Goal: Task Accomplishment & Management: Manage account settings

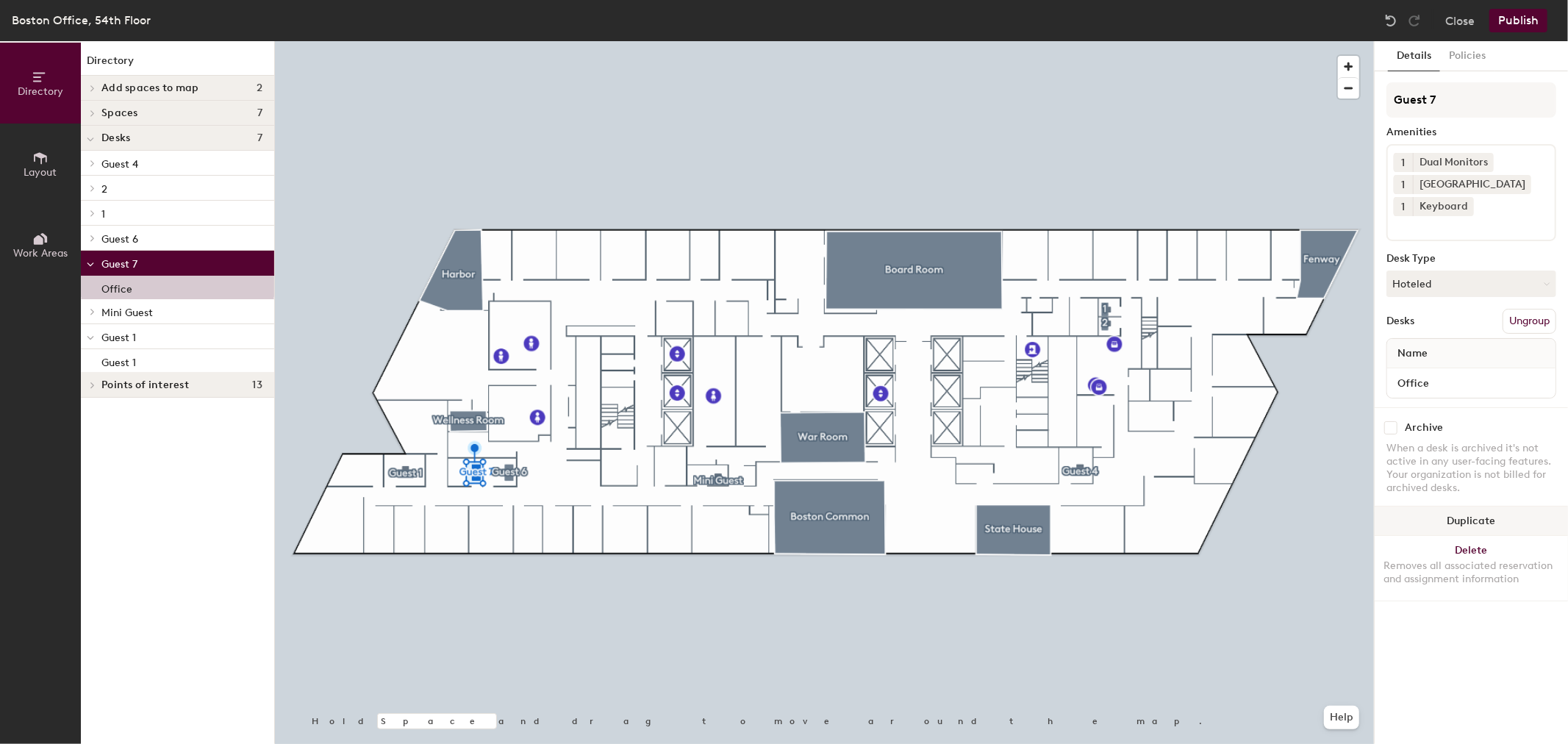
click at [1517, 516] on button "Duplicate" at bounding box center [1471, 521] width 193 height 30
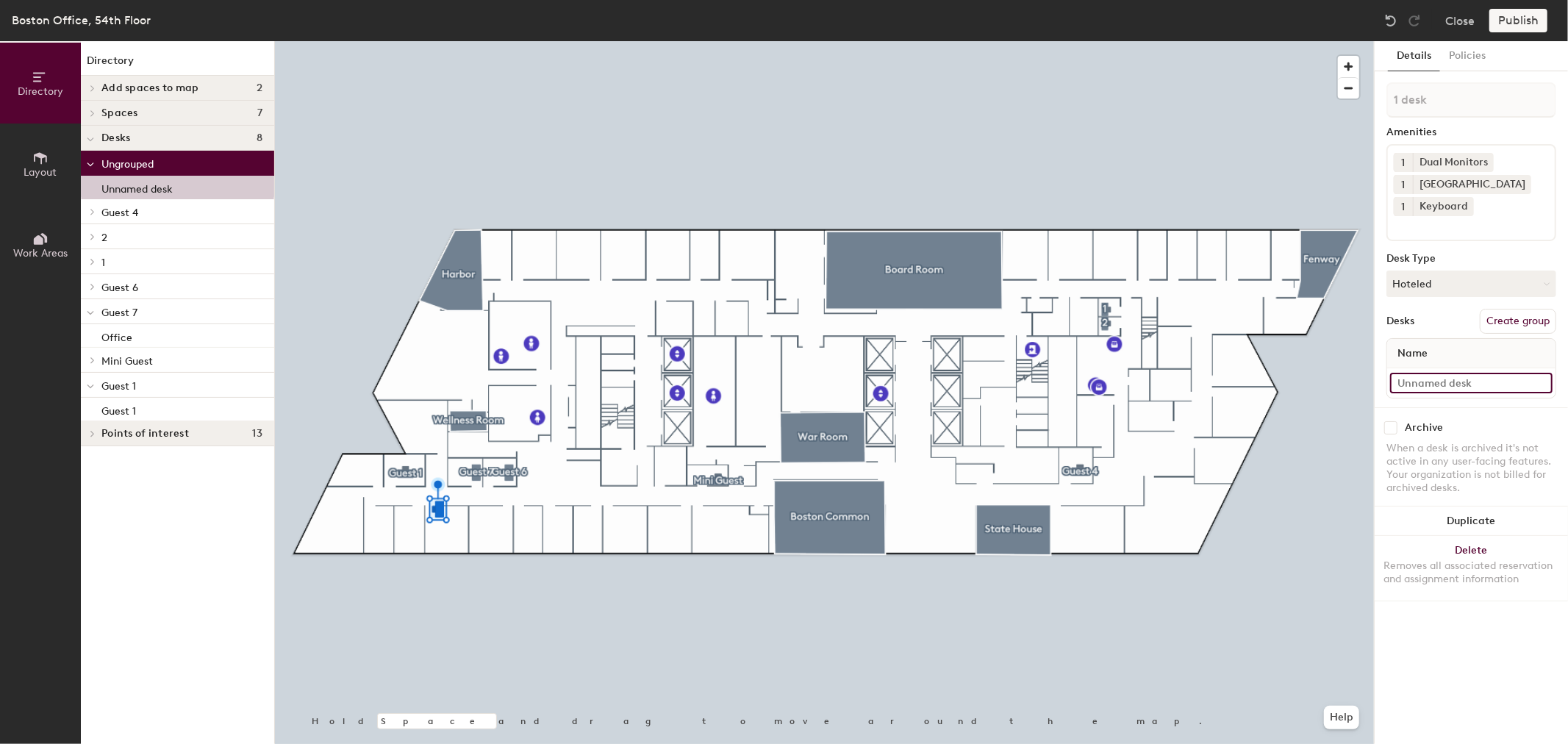
click at [1466, 378] on input at bounding box center [1471, 383] width 162 height 21
type input "D"
type input "Guest 1"
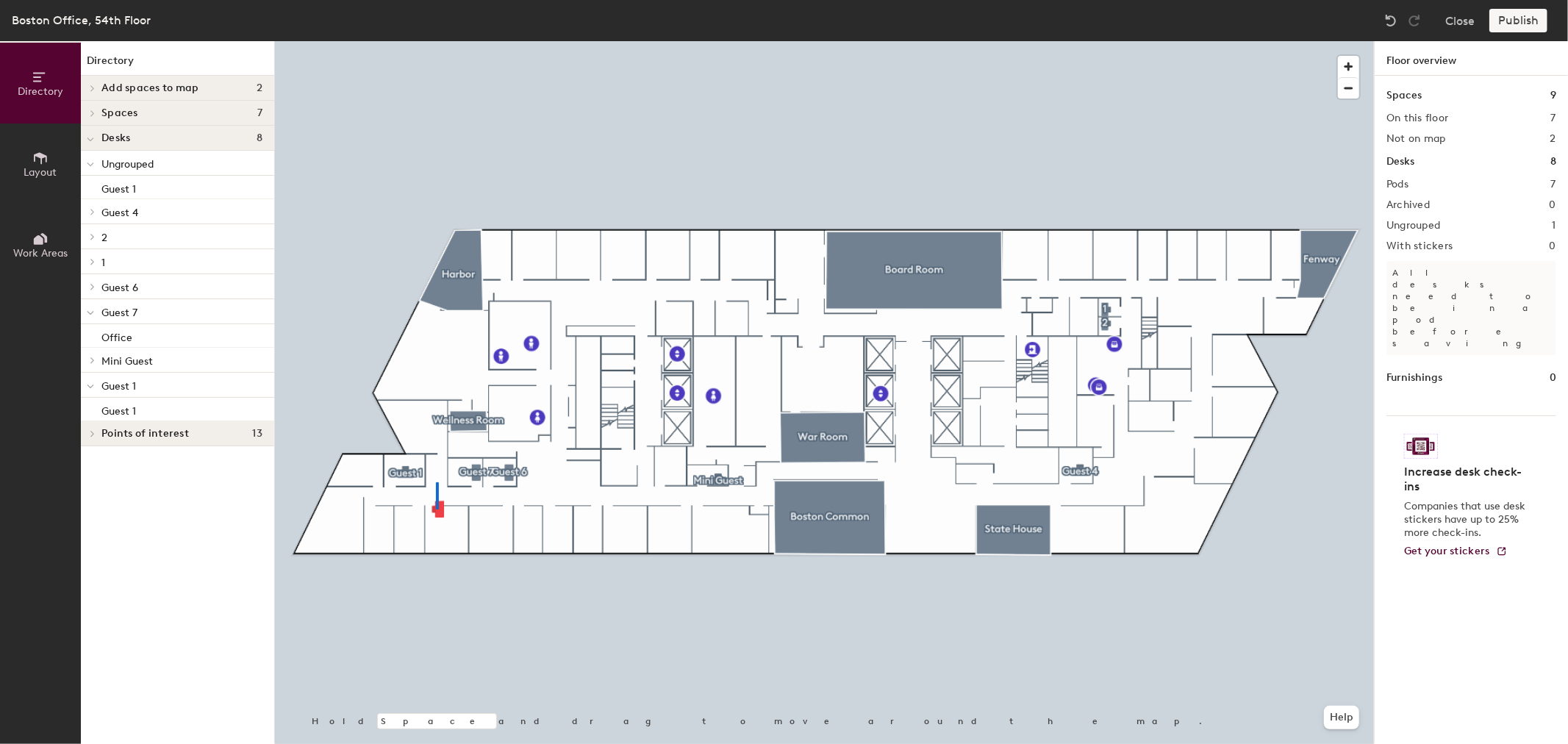
click at [436, 41] on div at bounding box center [825, 41] width 1099 height 0
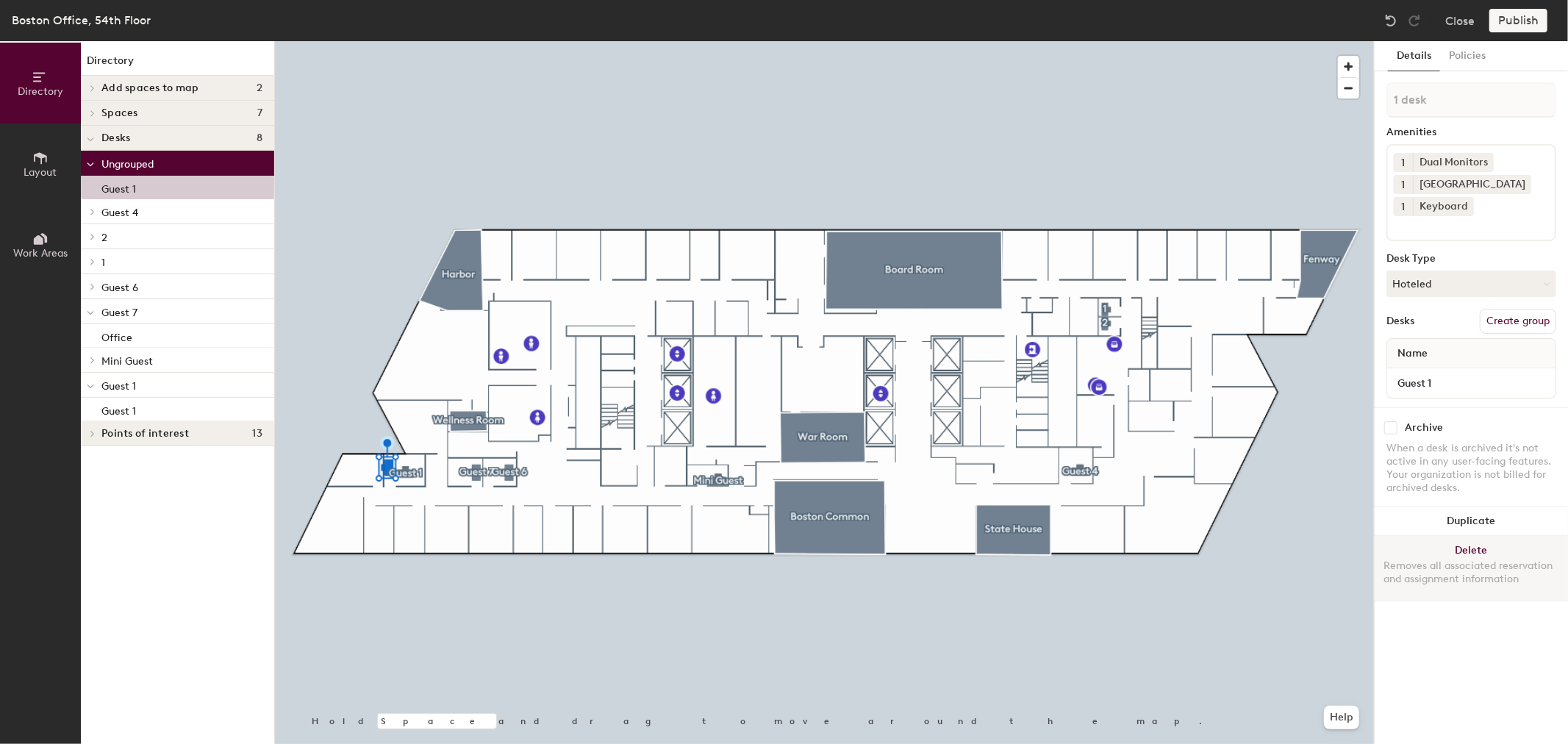
click at [1460, 560] on div "Removes all associated reservation and assignment information" at bounding box center [1471, 572] width 175 height 27
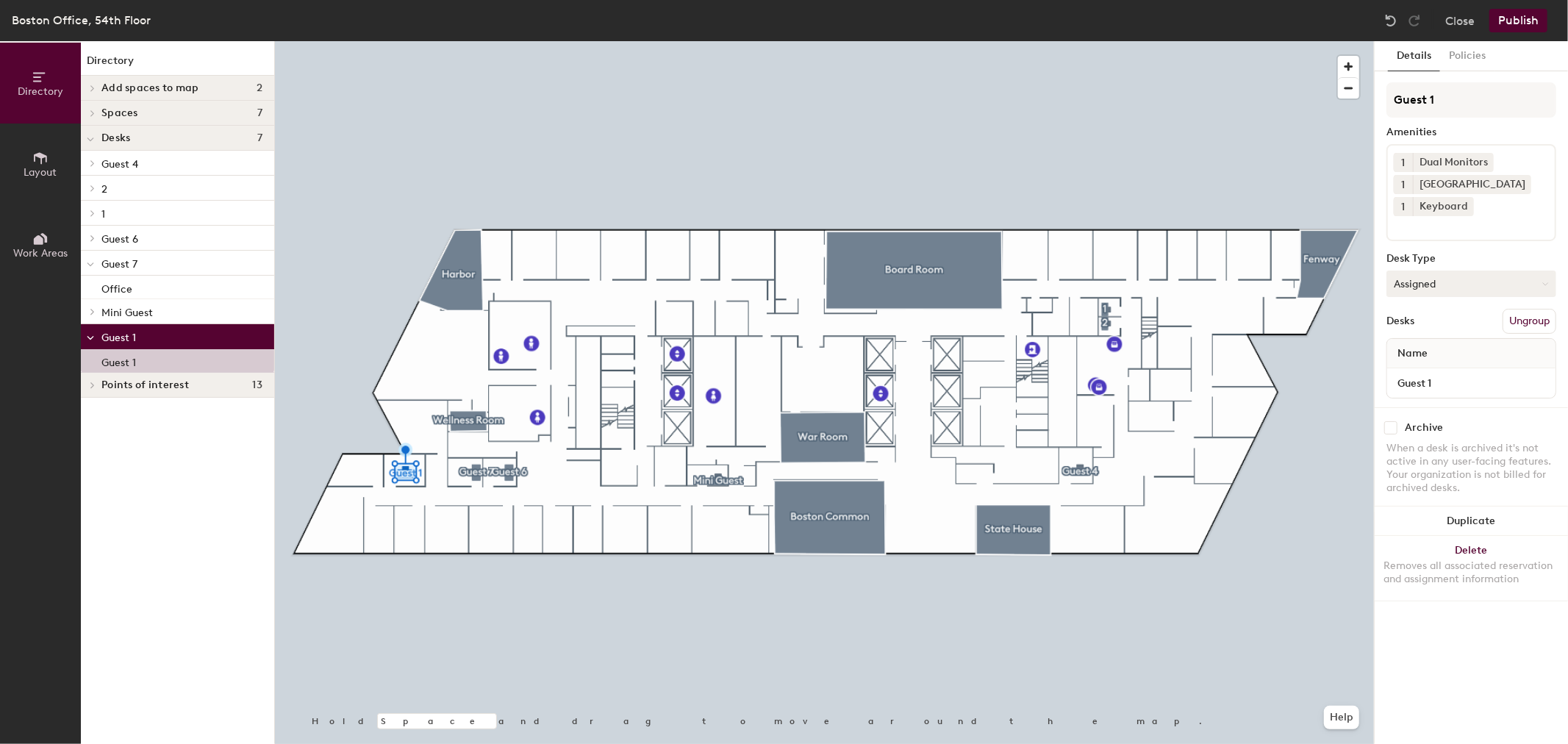
click at [1467, 288] on button "Assigned" at bounding box center [1471, 284] width 170 height 27
click at [1450, 371] on div "Hoteled" at bounding box center [1461, 373] width 147 height 22
click at [1532, 23] on button "Publish" at bounding box center [1518, 21] width 58 height 24
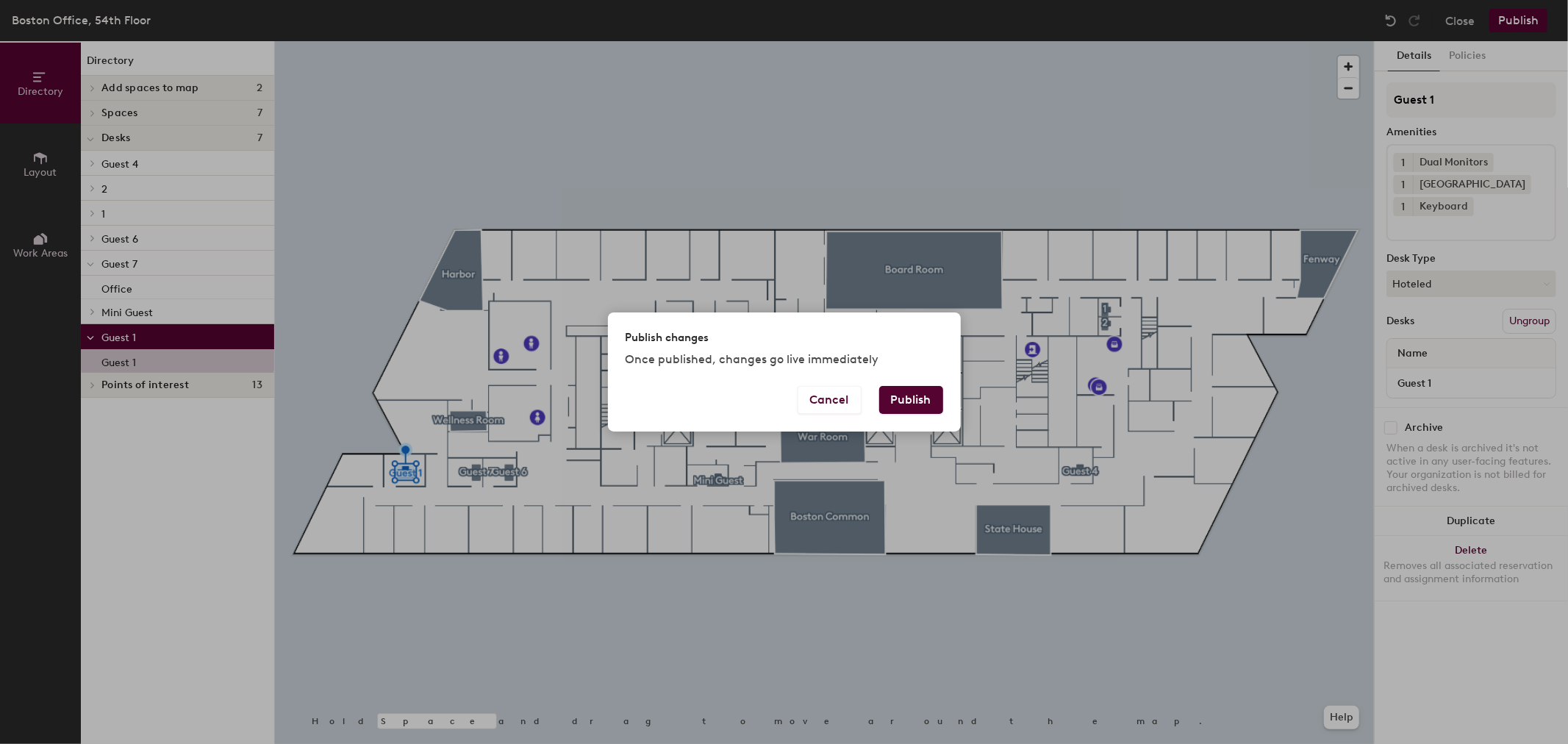
click at [907, 400] on button "Publish" at bounding box center [911, 400] width 64 height 28
